Goal: Transaction & Acquisition: Book appointment/travel/reservation

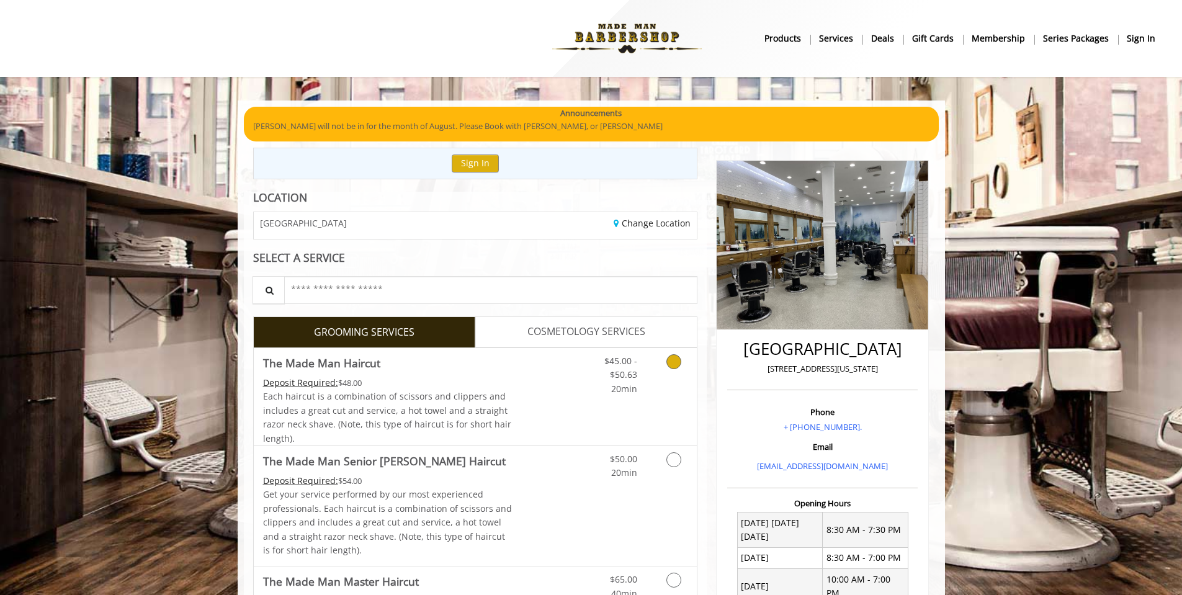
click at [670, 363] on icon "Grooming services" at bounding box center [673, 361] width 15 height 15
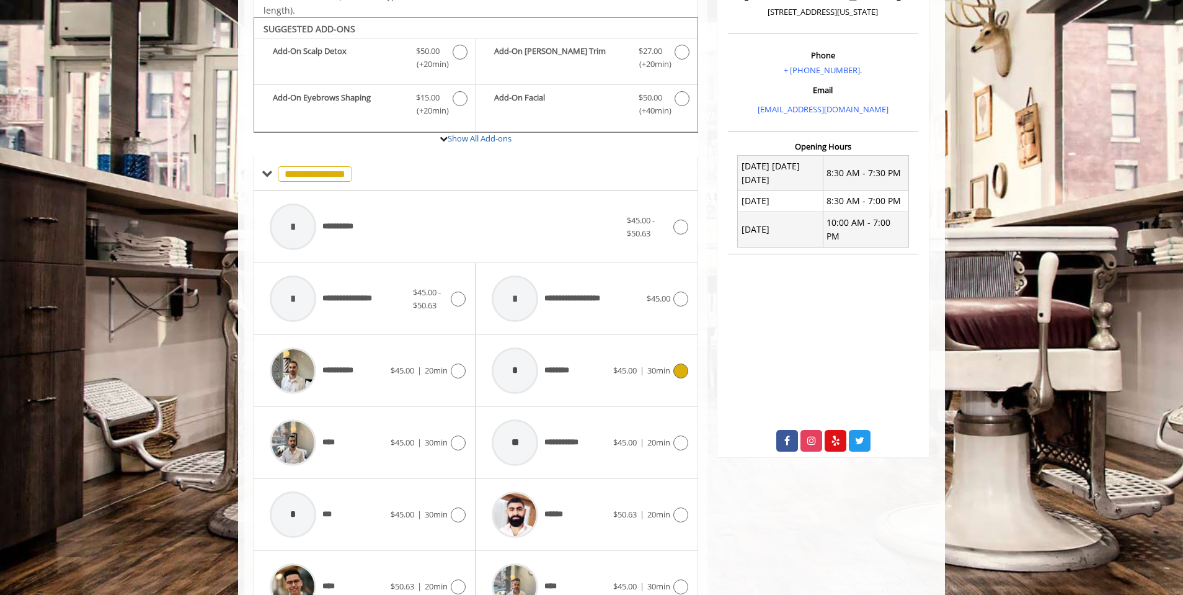
scroll to position [374, 0]
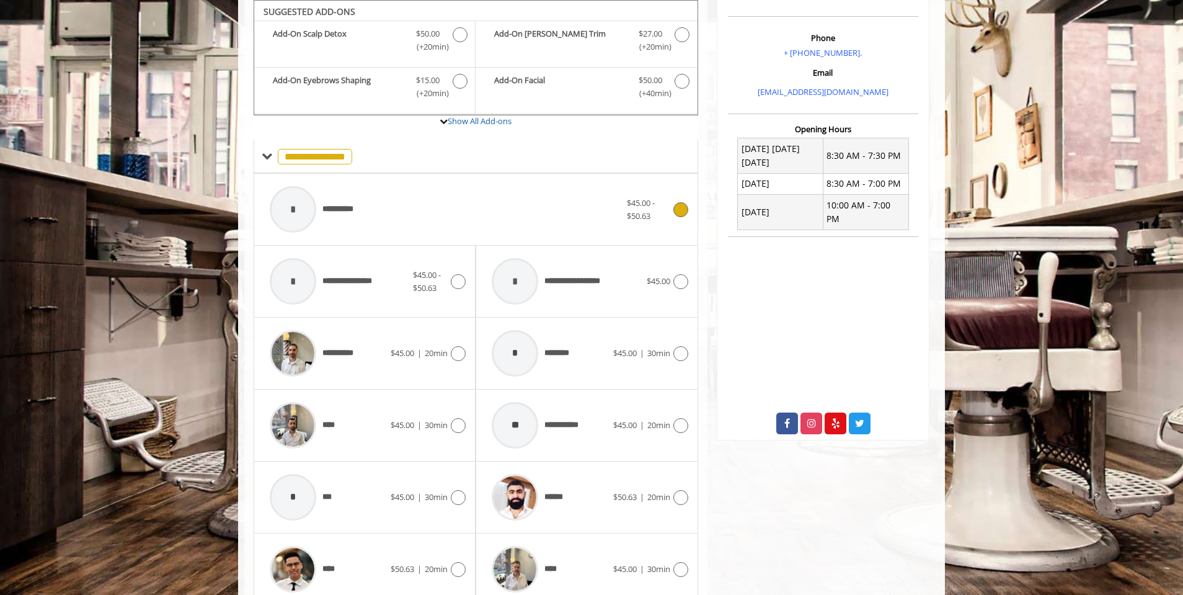
click at [679, 208] on icon at bounding box center [681, 209] width 15 height 15
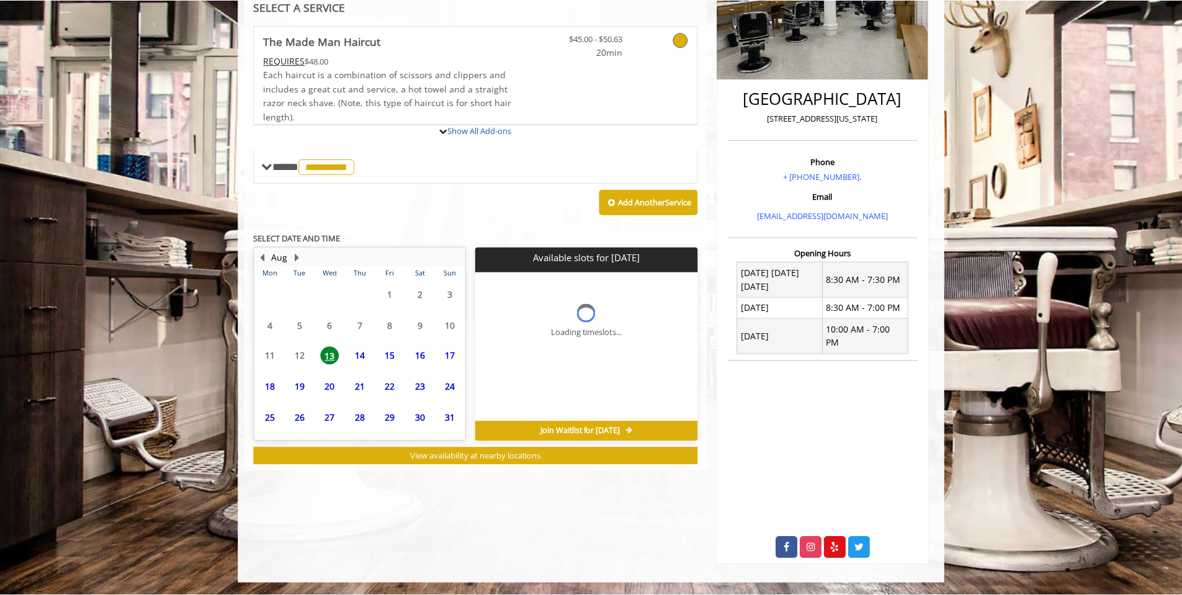
scroll to position [237, 0]
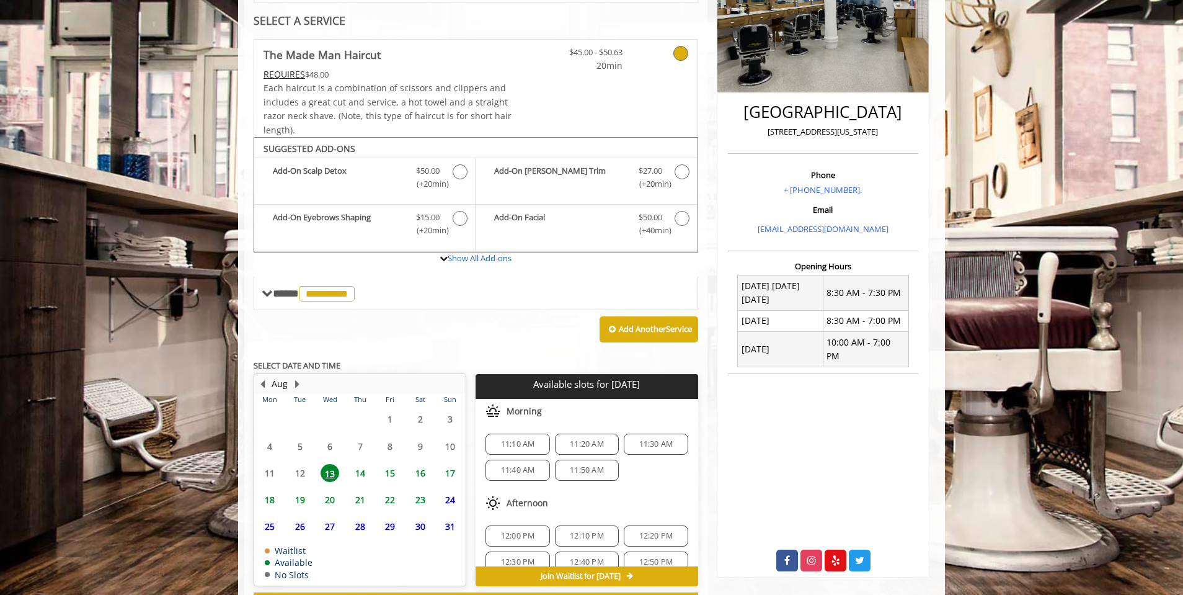
click at [681, 57] on icon at bounding box center [681, 53] width 15 height 15
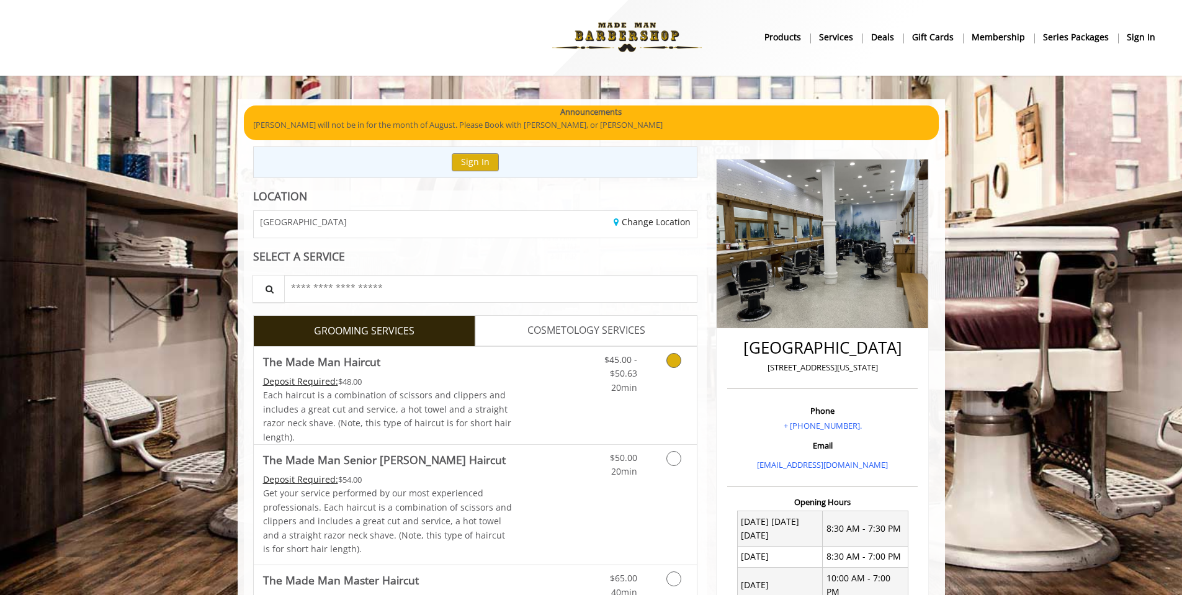
scroll to position [0, 0]
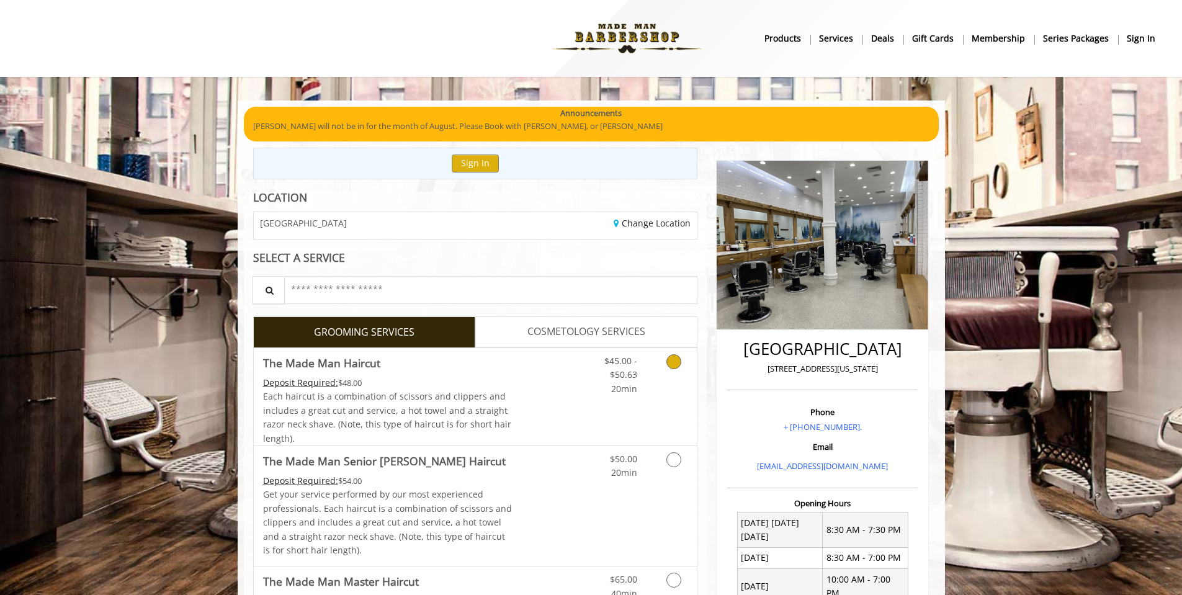
click at [672, 359] on icon "Grooming services" at bounding box center [673, 361] width 15 height 15
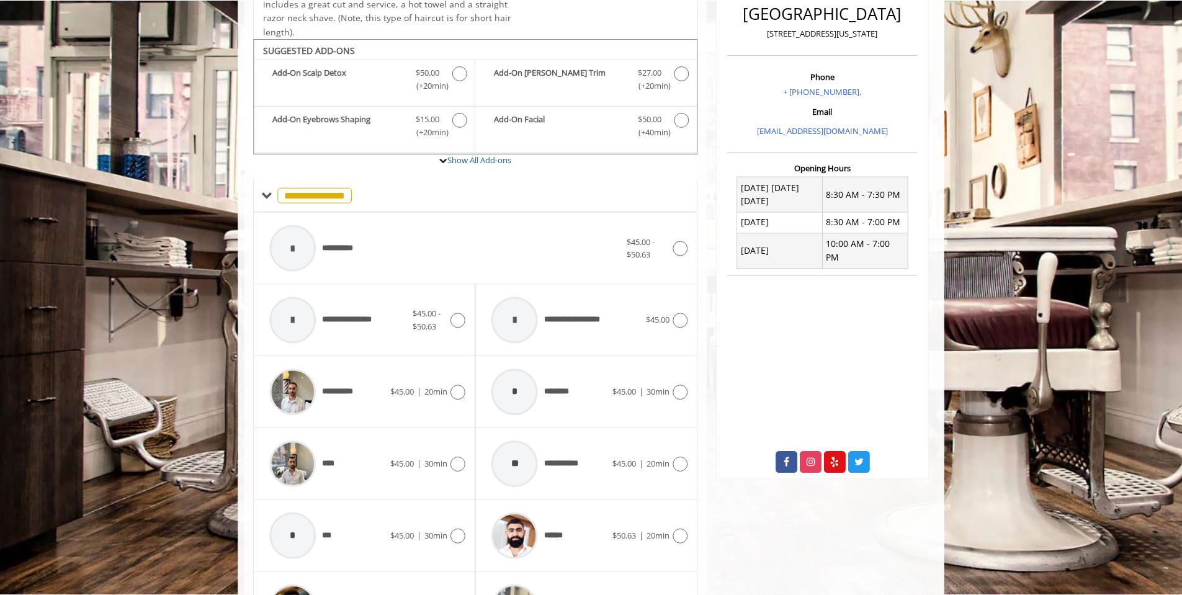
scroll to position [190, 0]
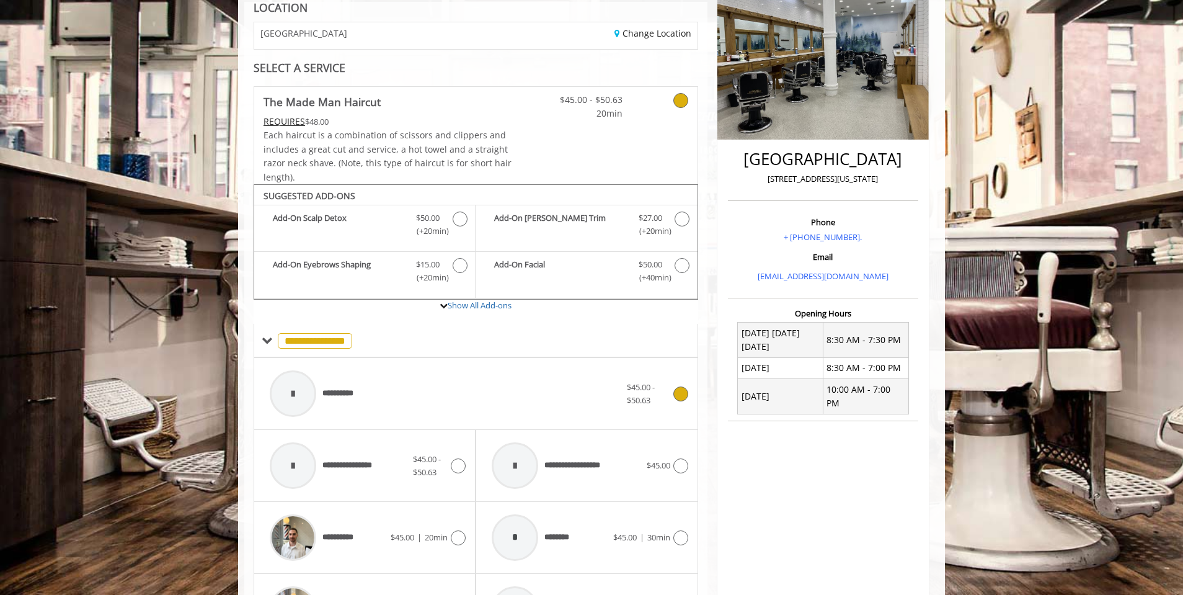
click at [666, 394] on span "$45.00 - $50.63" at bounding box center [648, 394] width 43 height 26
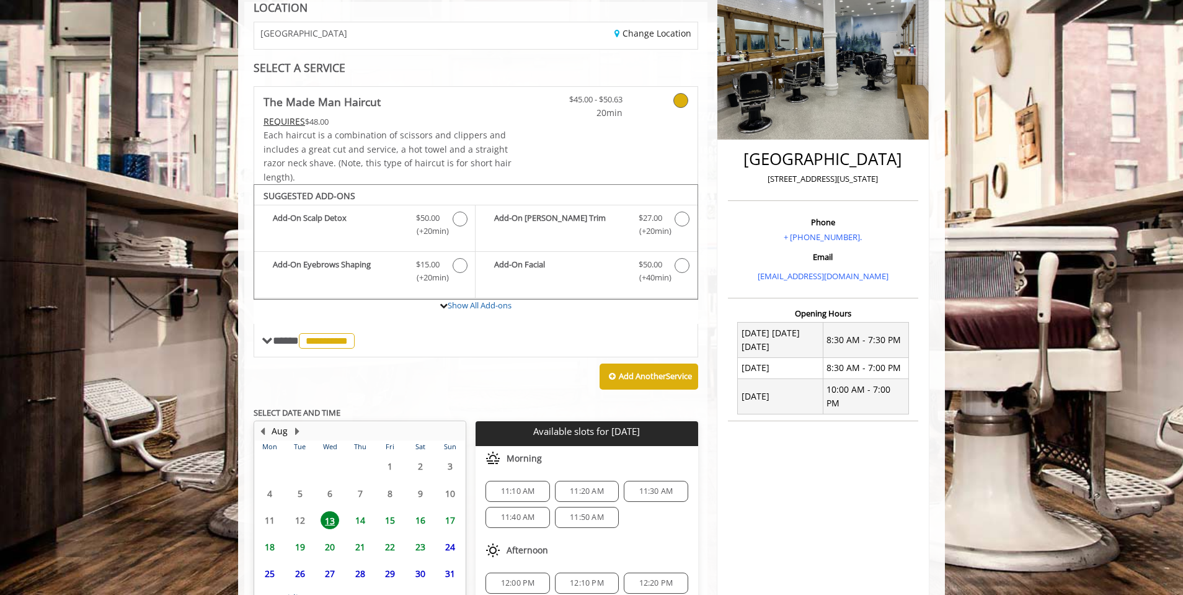
click at [684, 107] on link at bounding box center [664, 103] width 47 height 33
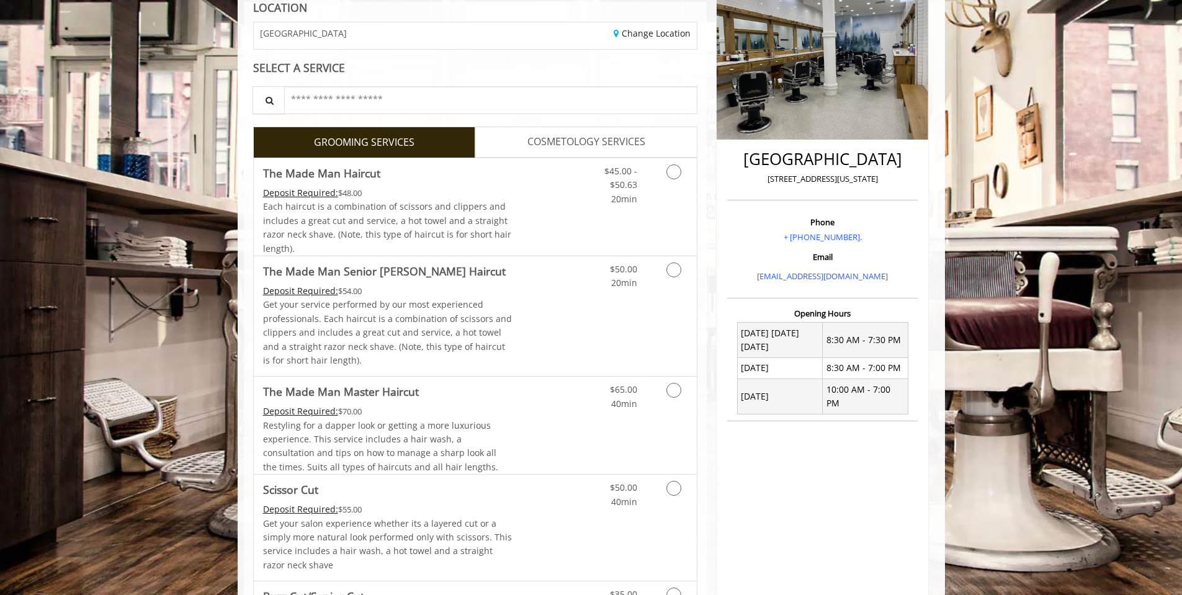
scroll to position [0, 0]
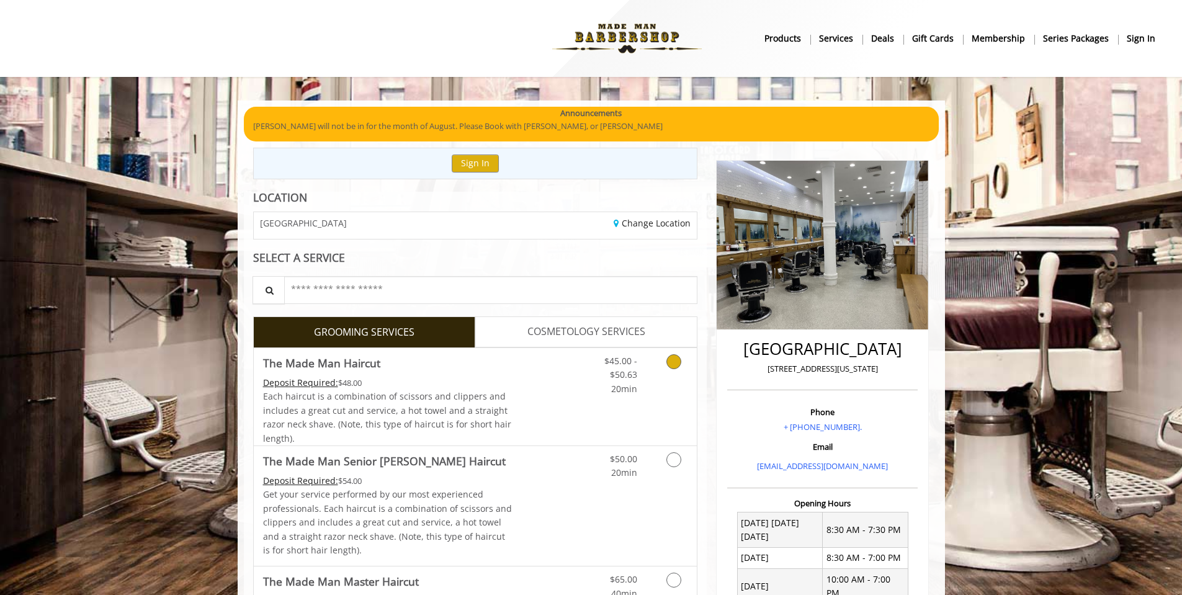
click at [670, 351] on link "Grooming services" at bounding box center [672, 372] width 32 height 48
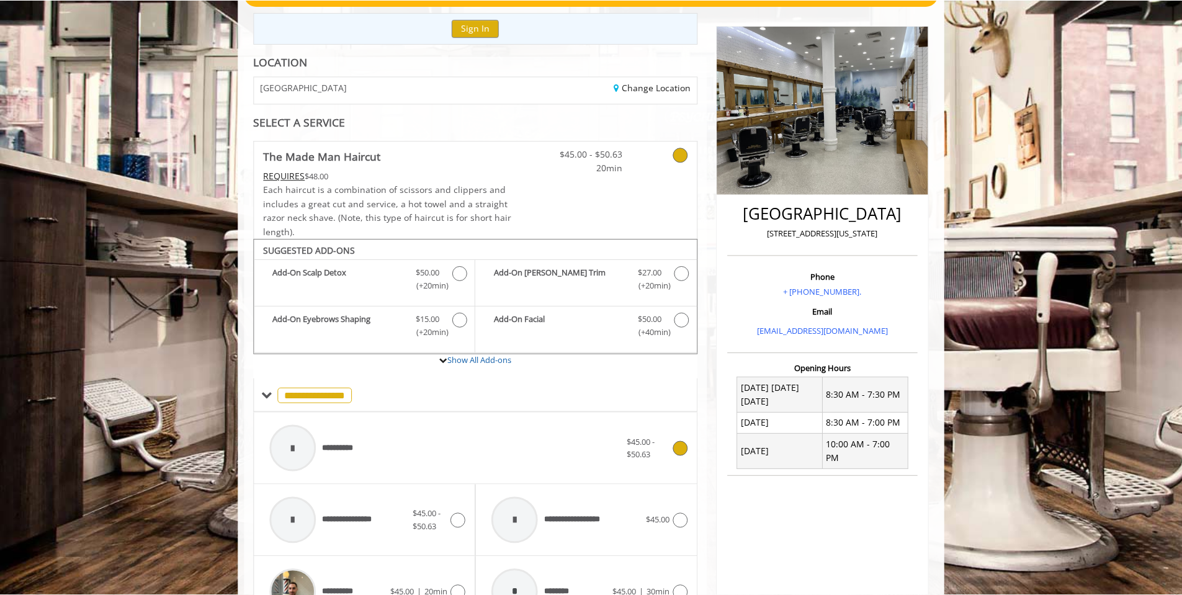
scroll to position [126, 0]
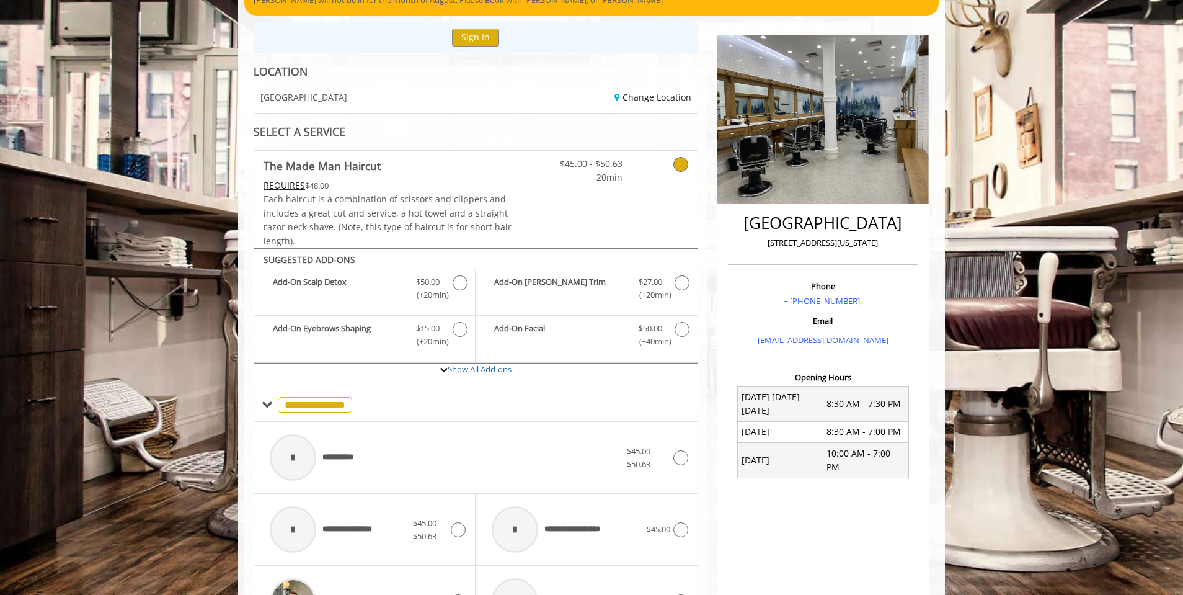
click at [680, 164] on icon at bounding box center [681, 164] width 15 height 15
